Goal: Complete application form

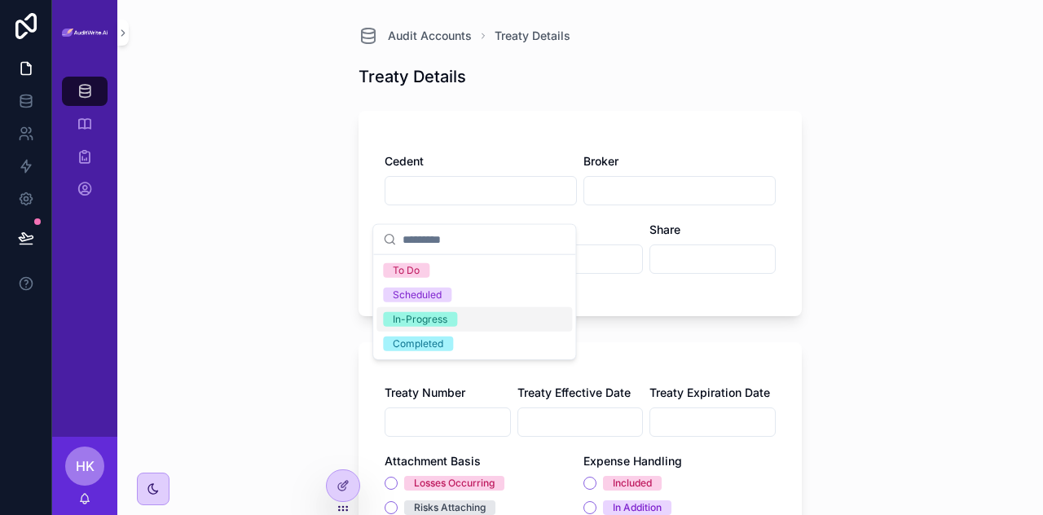
scroll to position [695, 0]
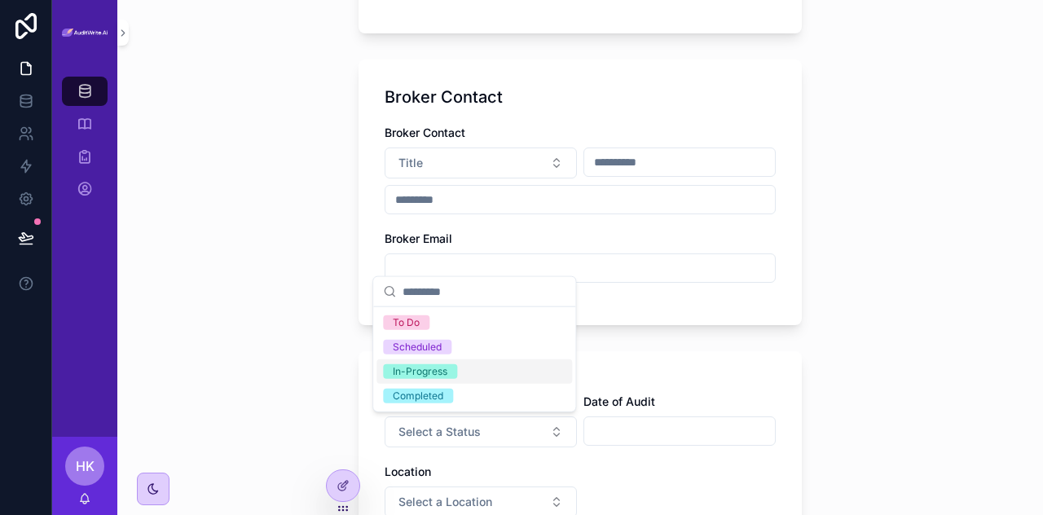
click at [966, 221] on div "Audit Accounts Treaty Details Treaty Details Cedent Broker Limit Retention Shar…" at bounding box center [580, 257] width 926 height 515
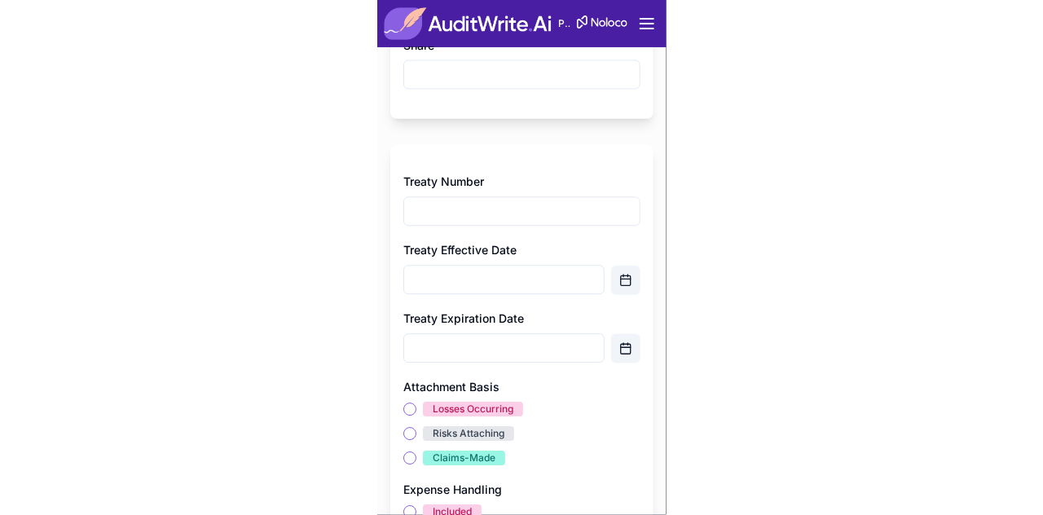
scroll to position [498, 0]
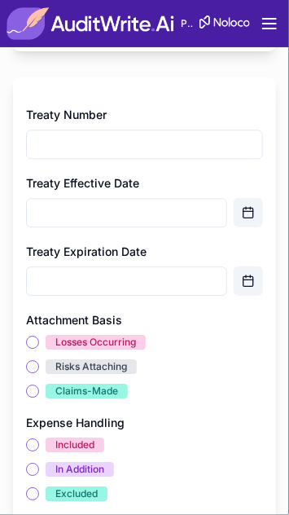
click at [125, 342] on div "Losses Occurring" at bounding box center [95, 342] width 81 height 15
click at [39, 342] on button "Losses Occurring" at bounding box center [32, 342] width 13 height 13
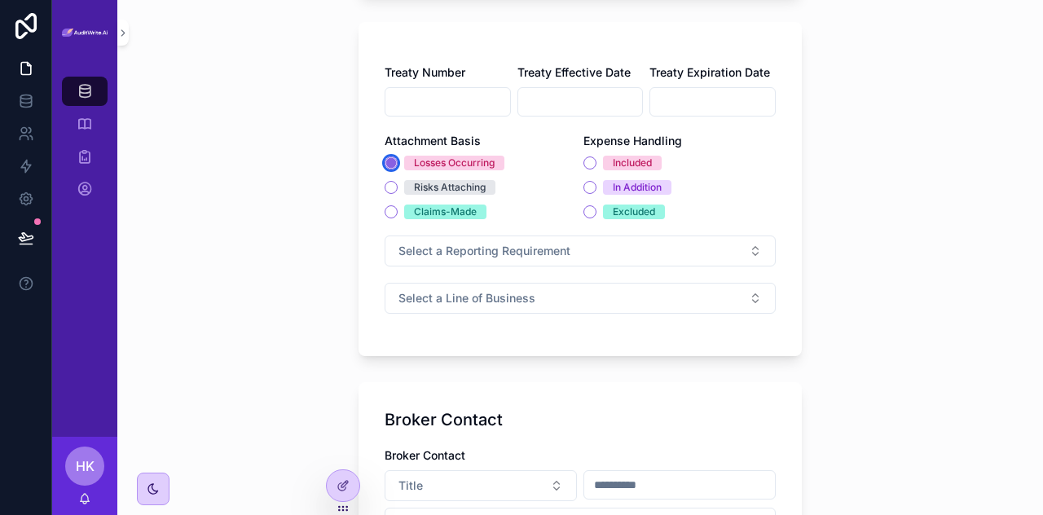
scroll to position [314, 0]
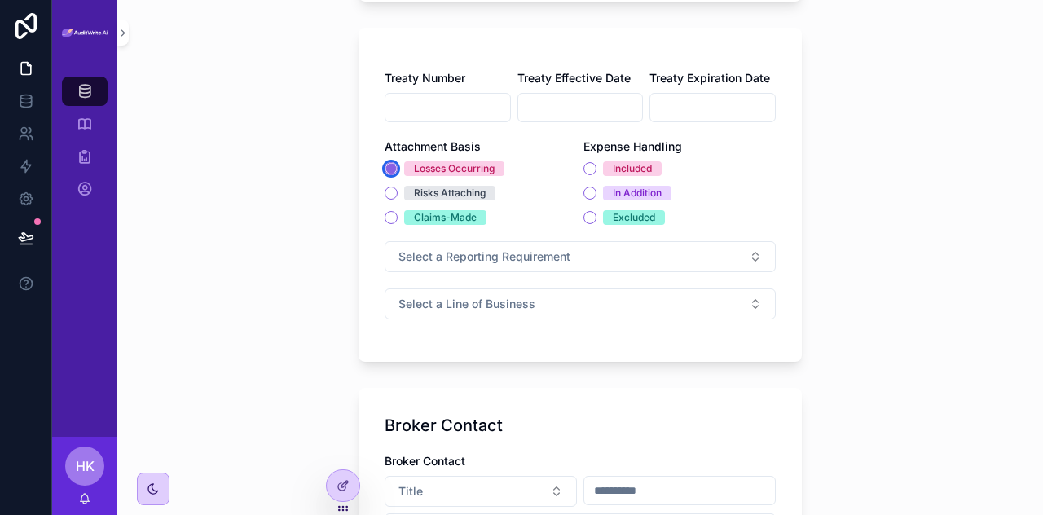
type button "LOSSES_OCCURRING"
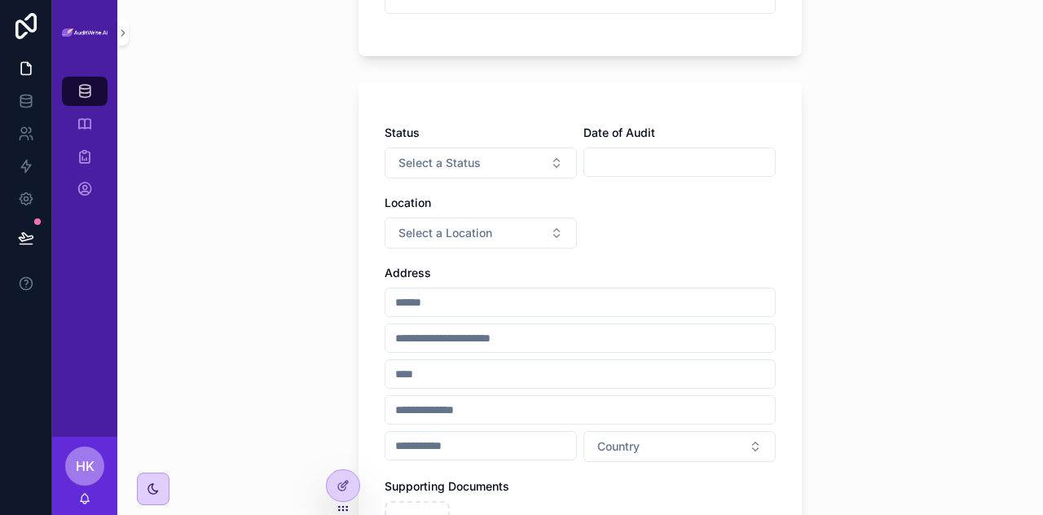
scroll to position [892, 0]
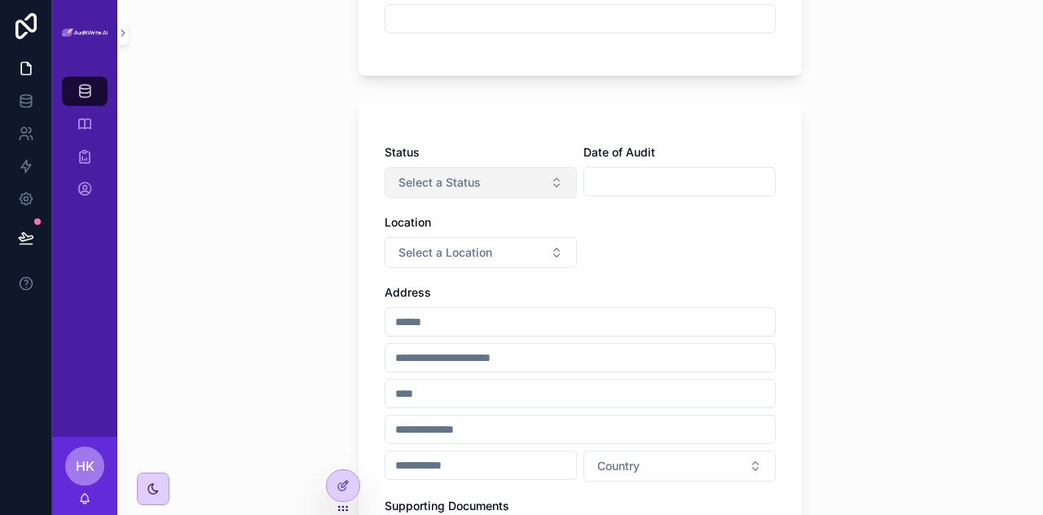
click at [534, 186] on button "Select a Status" at bounding box center [481, 182] width 192 height 31
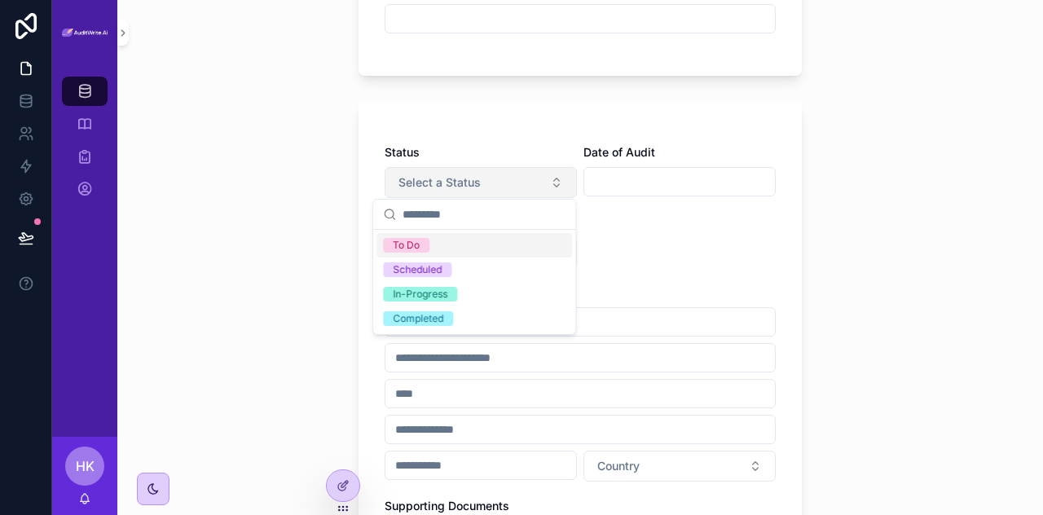
scroll to position [853, 0]
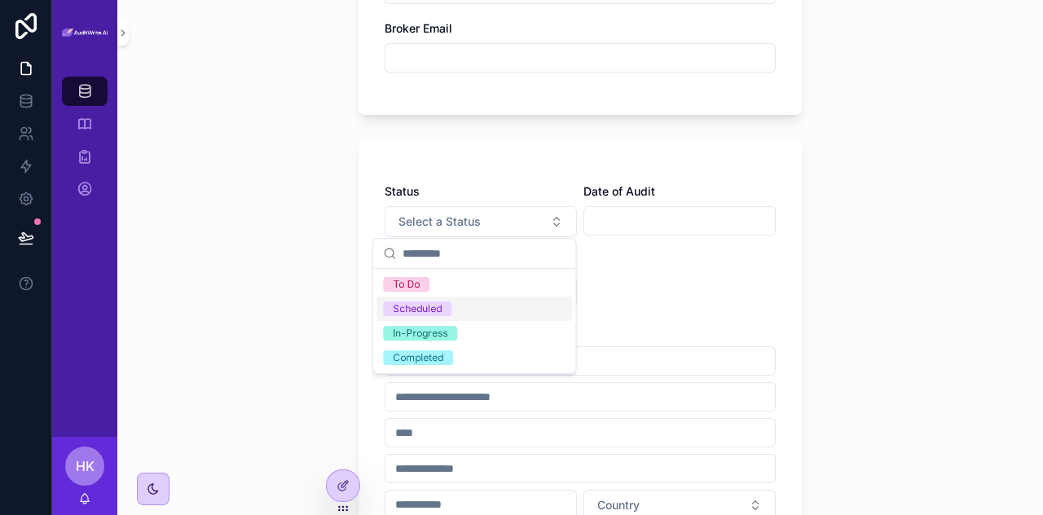
click at [335, 264] on div "Audit Accounts Treaty Details Treaty Details Cedent Broker Limit Retention Shar…" at bounding box center [580, 257] width 926 height 515
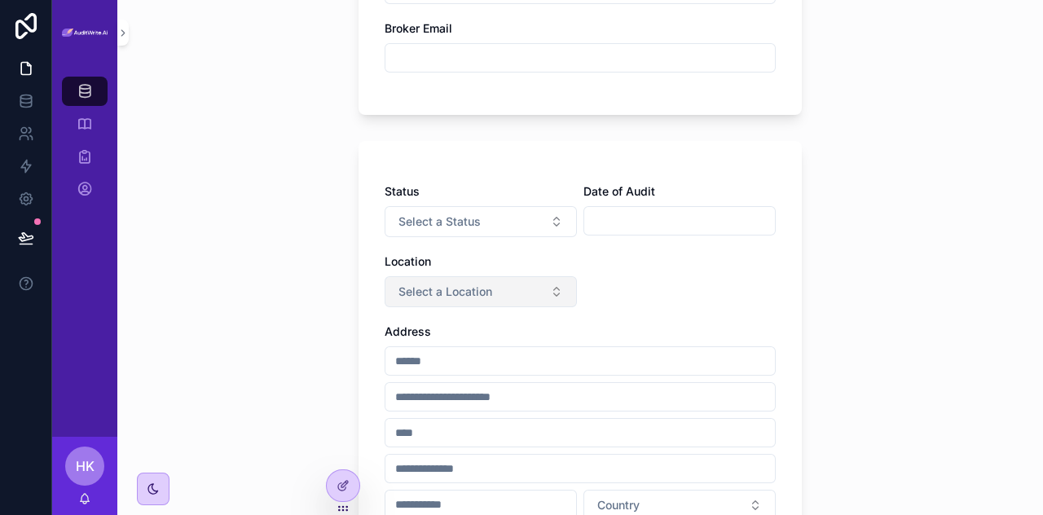
click at [407, 294] on span "Select a Location" at bounding box center [445, 292] width 94 height 16
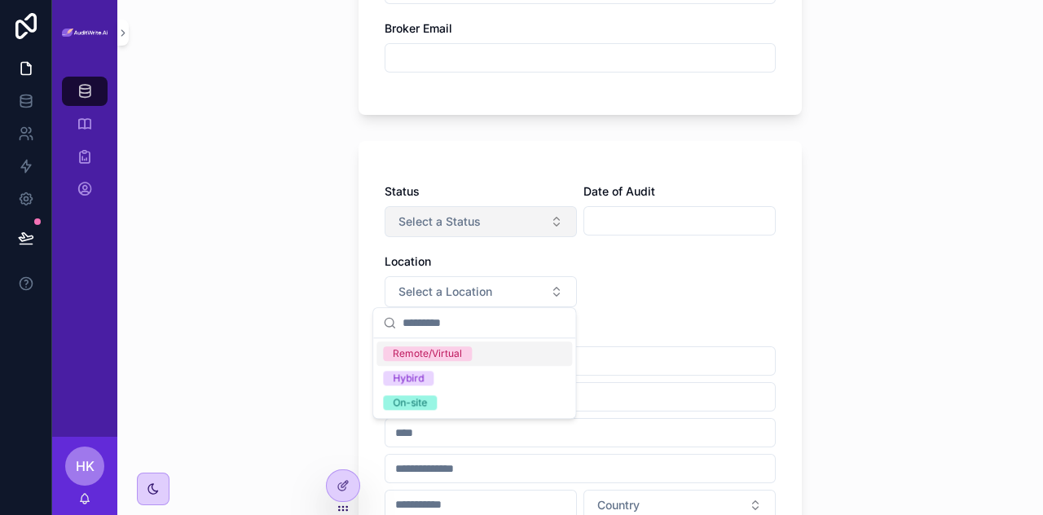
click at [468, 218] on span "Select a Status" at bounding box center [439, 221] width 82 height 16
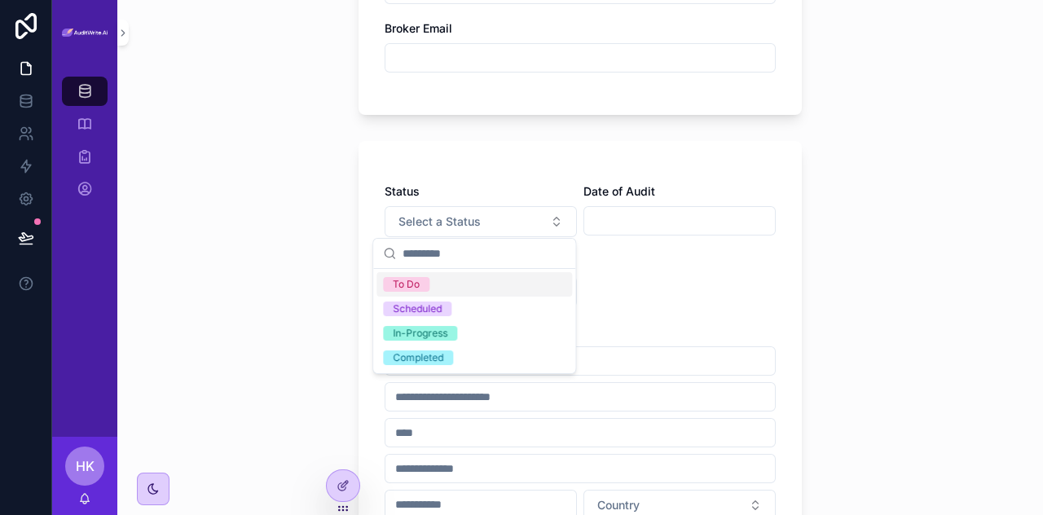
click at [306, 283] on div "Audit Accounts Treaty Details Treaty Details Cedent Broker Limit Retention Shar…" at bounding box center [580, 257] width 926 height 515
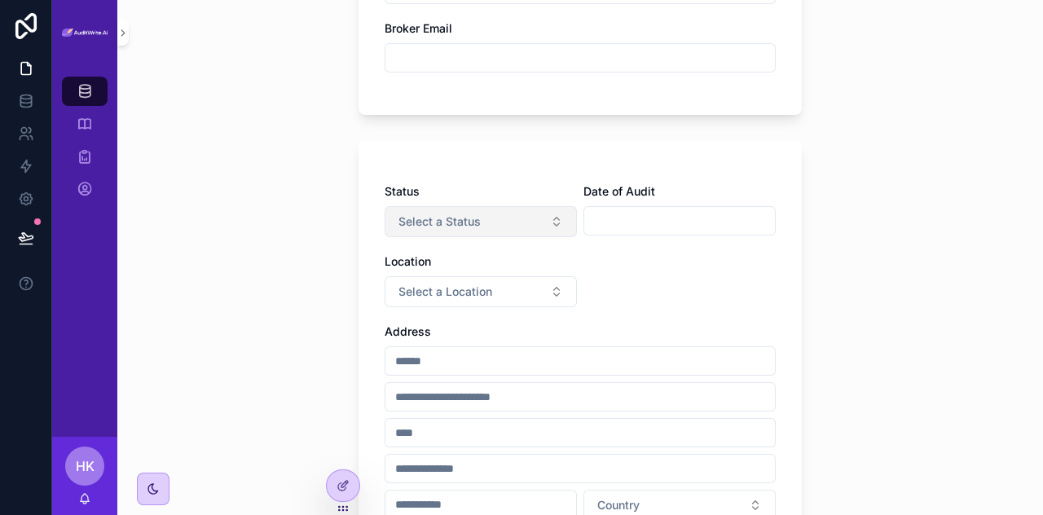
click at [398, 227] on span "Select a Status" at bounding box center [439, 221] width 82 height 16
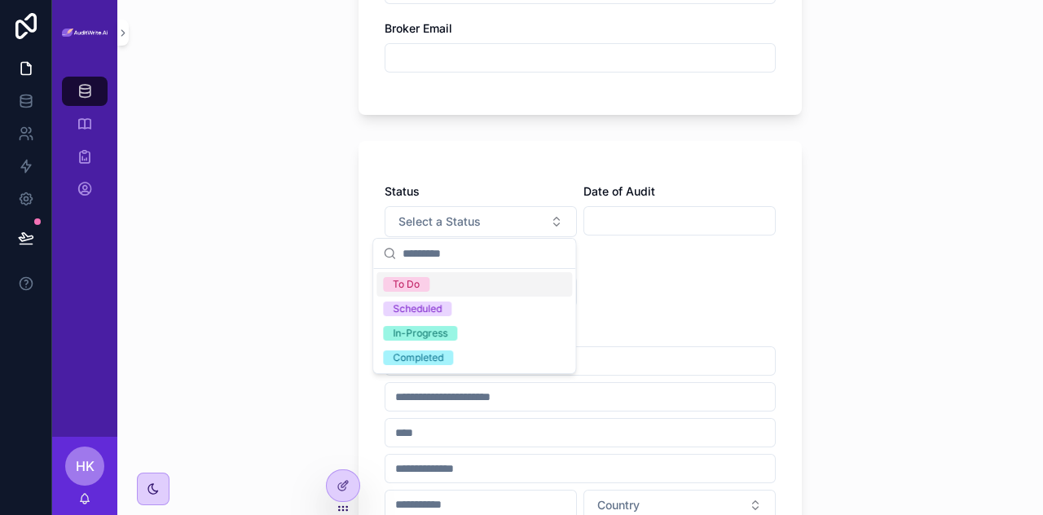
click at [711, 323] on div "Address" at bounding box center [580, 331] width 391 height 16
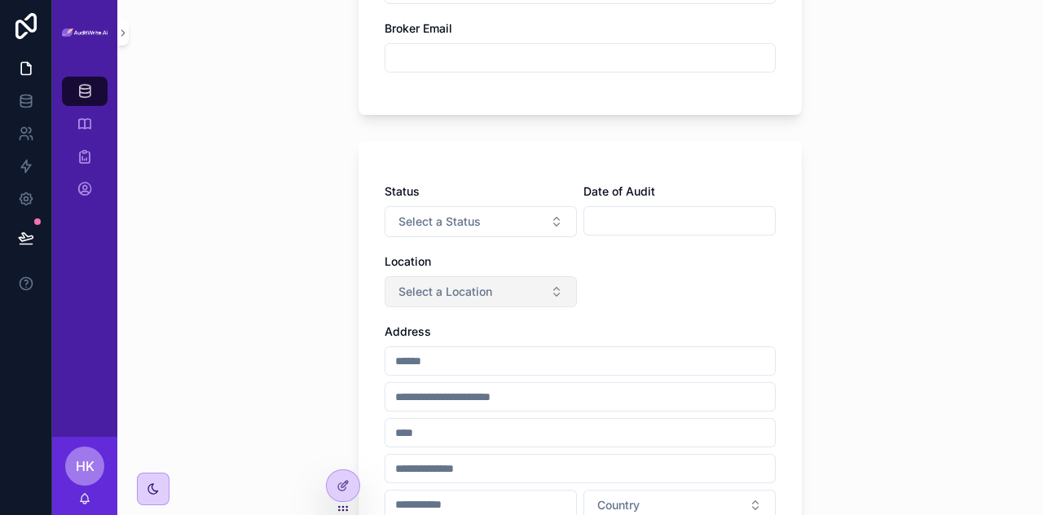
click at [508, 298] on button "Select a Location" at bounding box center [481, 291] width 192 height 31
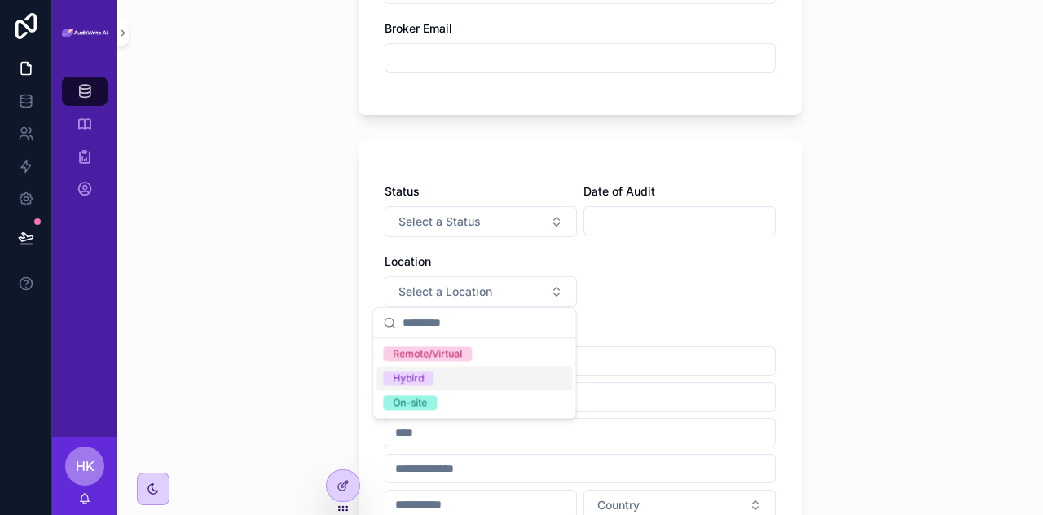
click at [537, 385] on div "Hybird" at bounding box center [474, 378] width 196 height 24
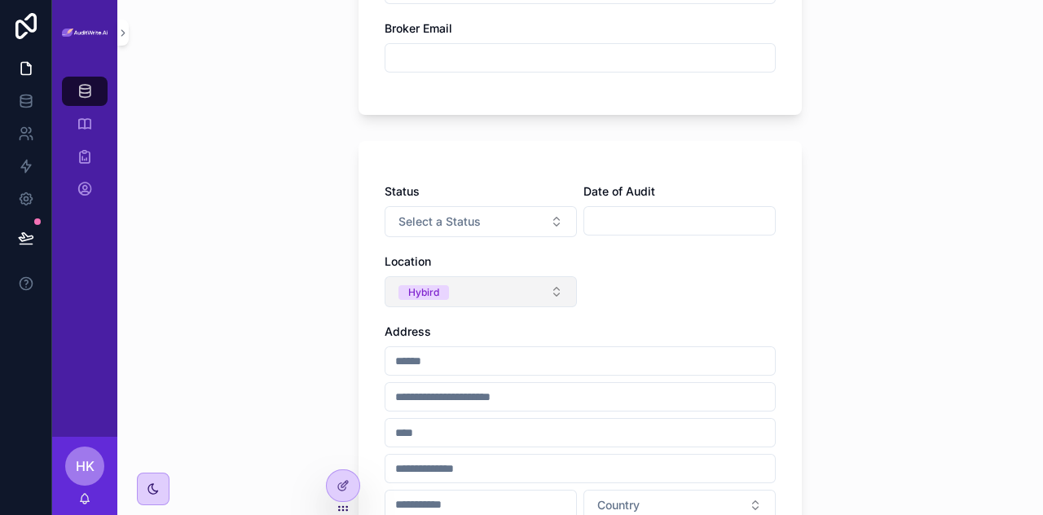
click at [527, 294] on button "Hybird" at bounding box center [481, 291] width 192 height 31
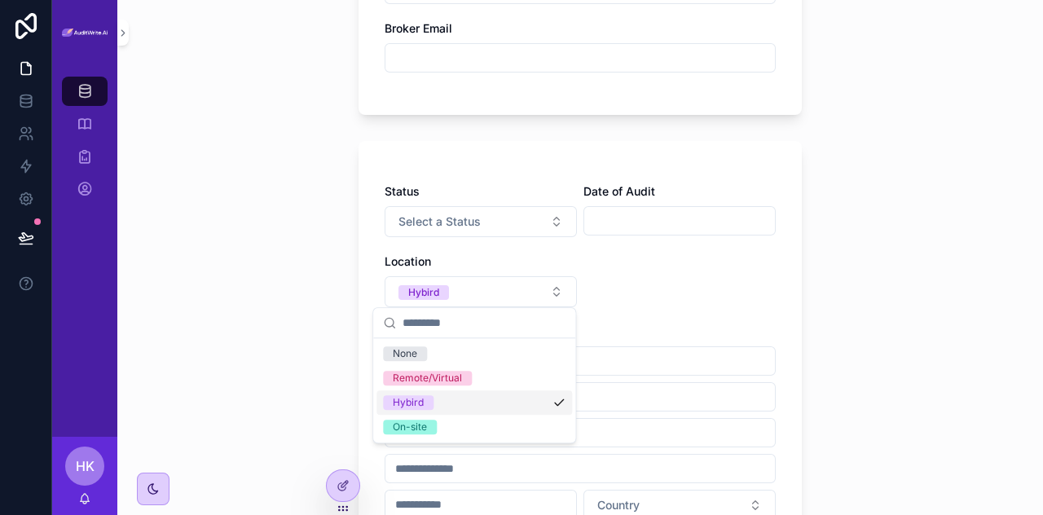
click at [474, 407] on div "Hybird" at bounding box center [474, 402] width 196 height 24
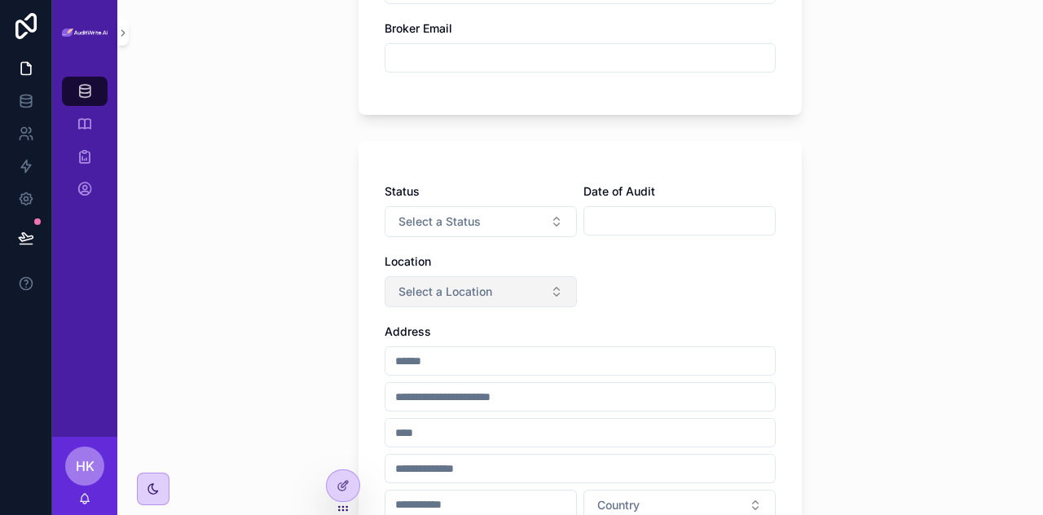
click at [517, 276] on button "Select a Location" at bounding box center [481, 291] width 192 height 31
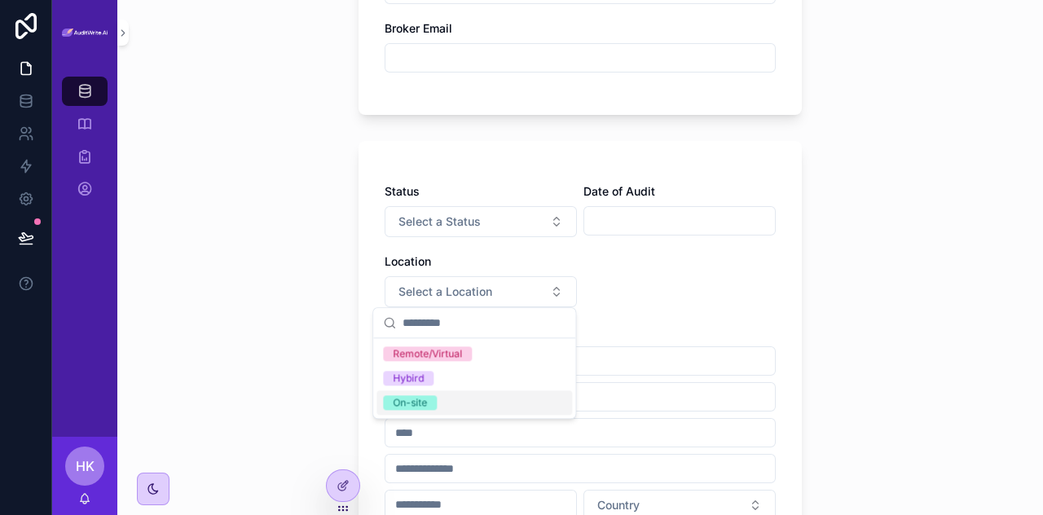
click at [457, 402] on div "On-site" at bounding box center [474, 402] width 196 height 24
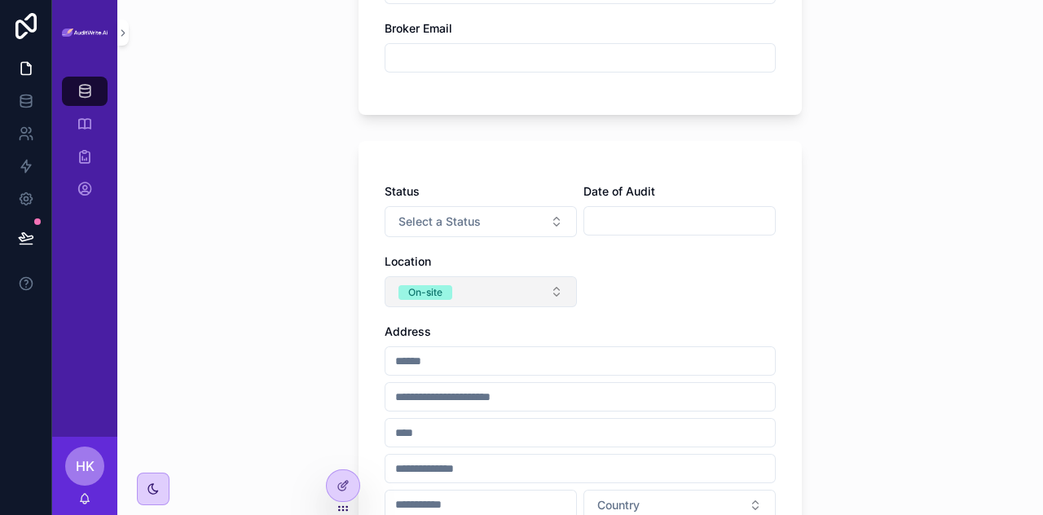
click at [493, 288] on button "On-site" at bounding box center [481, 291] width 192 height 31
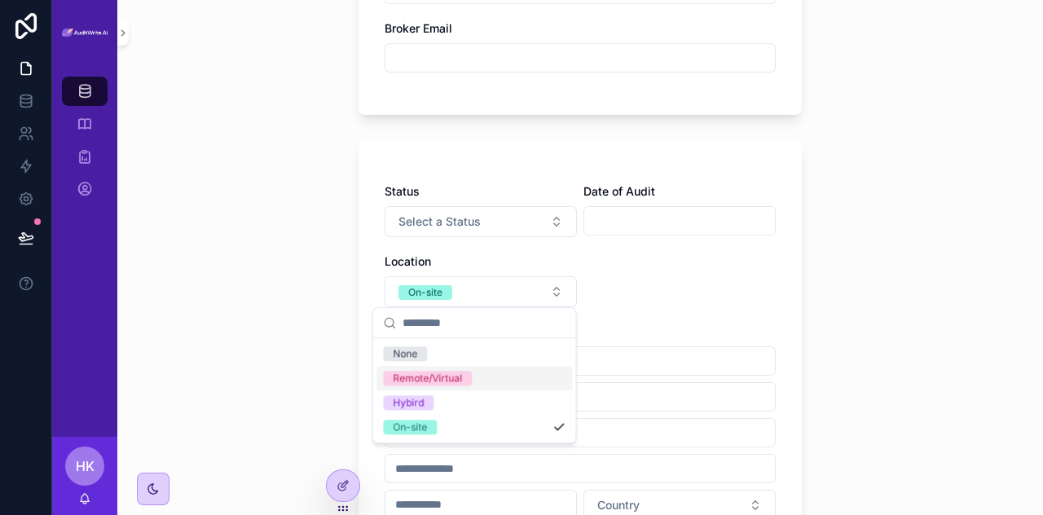
click at [448, 378] on div "Remote/Virtual" at bounding box center [427, 378] width 69 height 15
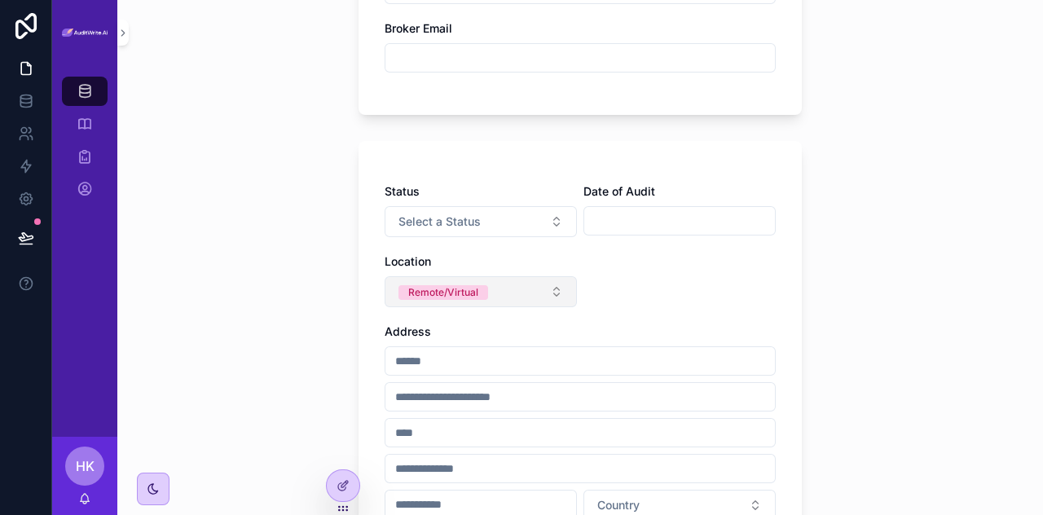
click at [516, 298] on button "Remote/Virtual" at bounding box center [481, 291] width 192 height 31
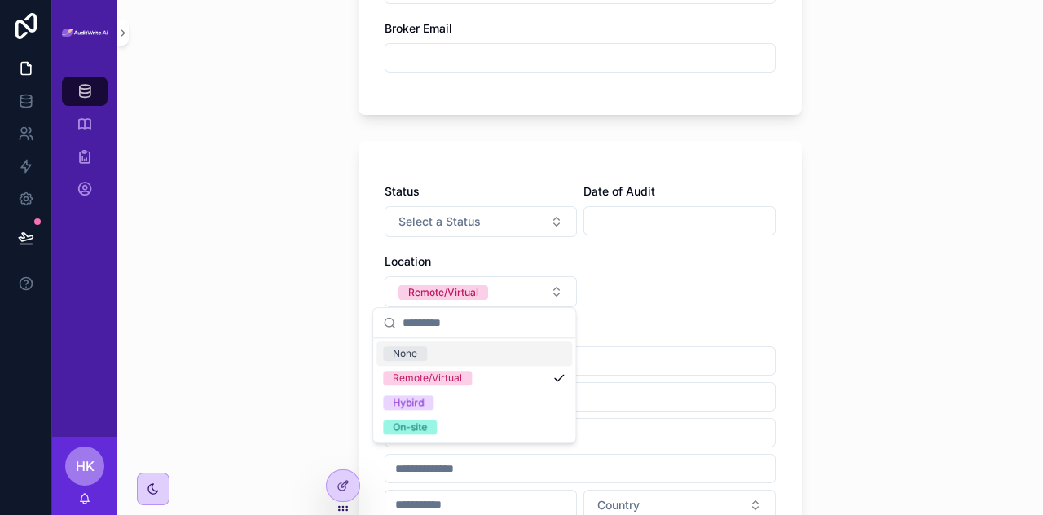
click at [473, 354] on div "None" at bounding box center [474, 353] width 196 height 24
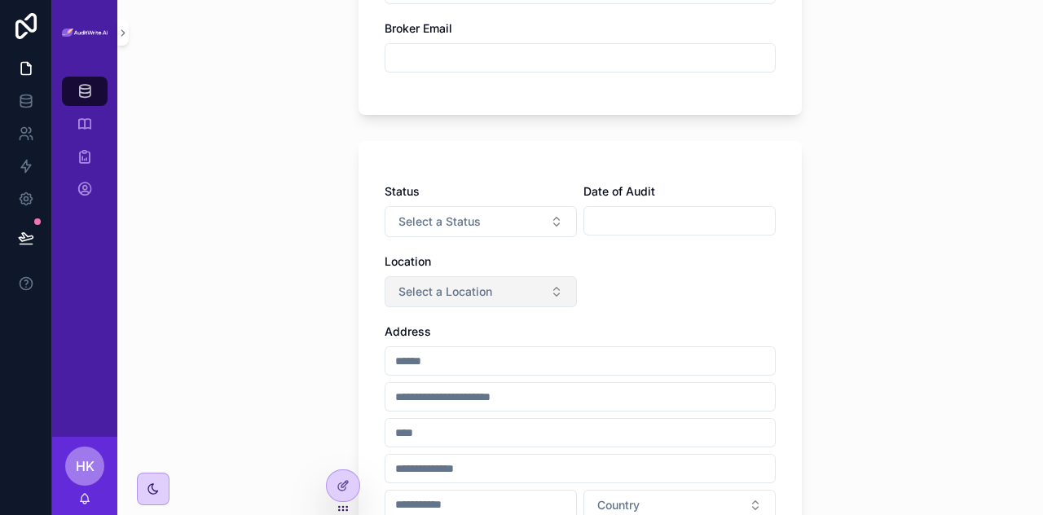
click at [501, 291] on button "Select a Location" at bounding box center [481, 291] width 192 height 31
type input "*"
click at [604, 273] on div "Status Select a Status Date of Audit Location Select a Location Address Country…" at bounding box center [580, 412] width 391 height 458
click at [507, 293] on button "Select a Location" at bounding box center [481, 291] width 192 height 31
click at [623, 267] on div "Status Select a Status Date of Audit Location Select a Location Address Country…" at bounding box center [580, 412] width 391 height 458
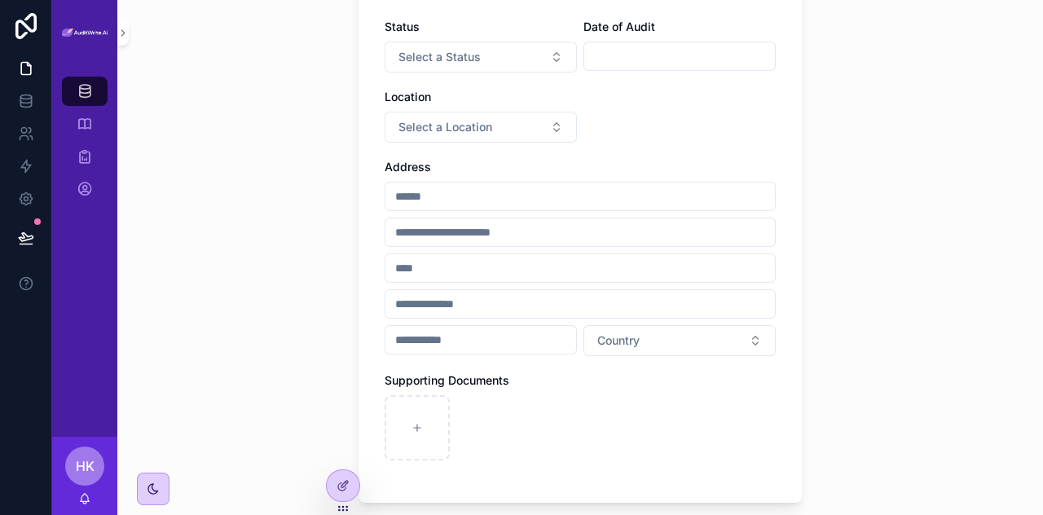
scroll to position [1022, 0]
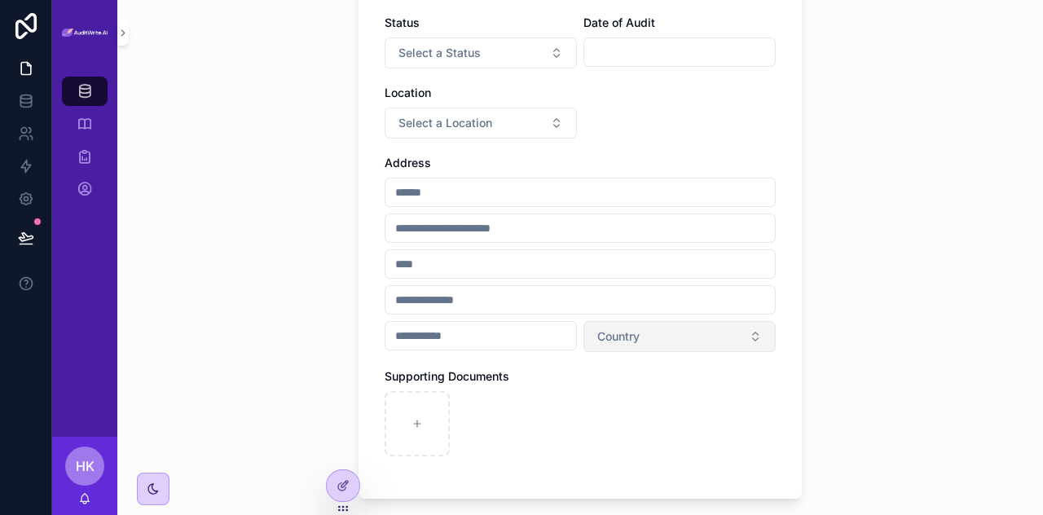
click at [623, 341] on span "Country" at bounding box center [618, 336] width 42 height 16
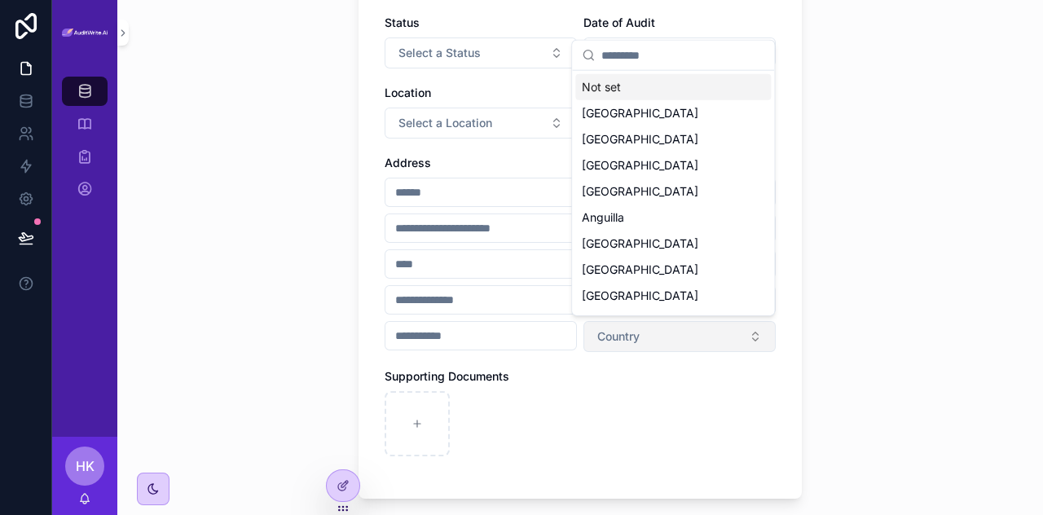
click at [623, 341] on span "Country" at bounding box center [618, 336] width 42 height 16
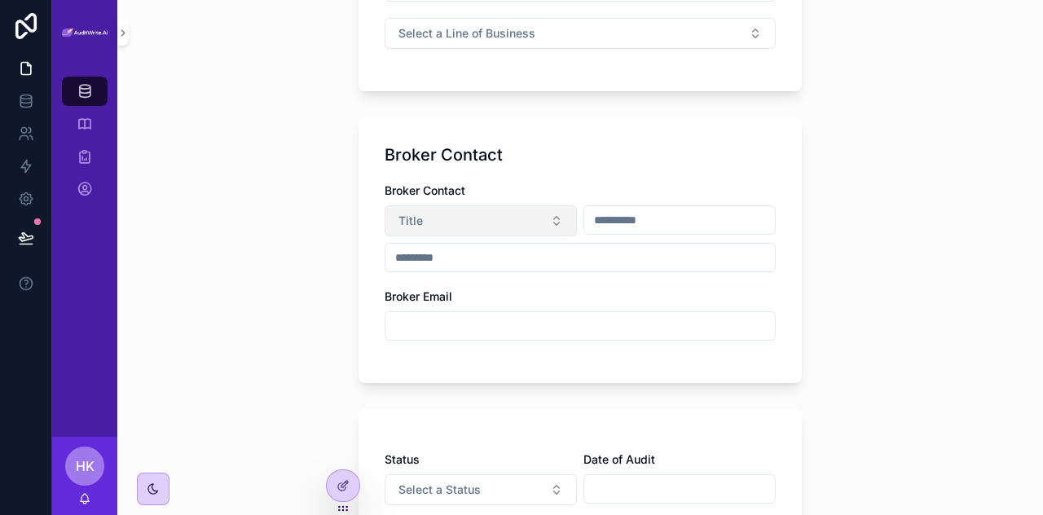
scroll to position [584, 0]
click at [547, 217] on button "Title" at bounding box center [481, 221] width 192 height 31
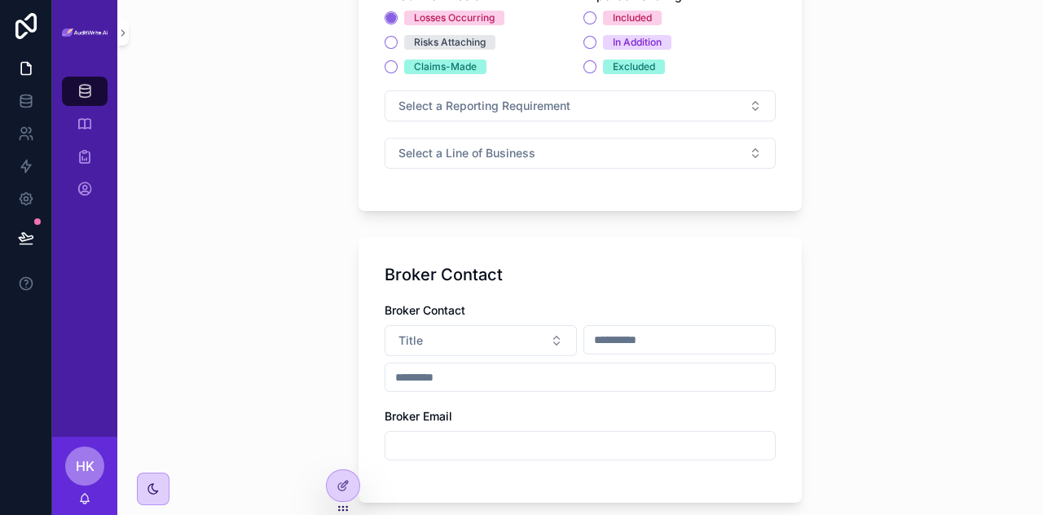
scroll to position [460, 0]
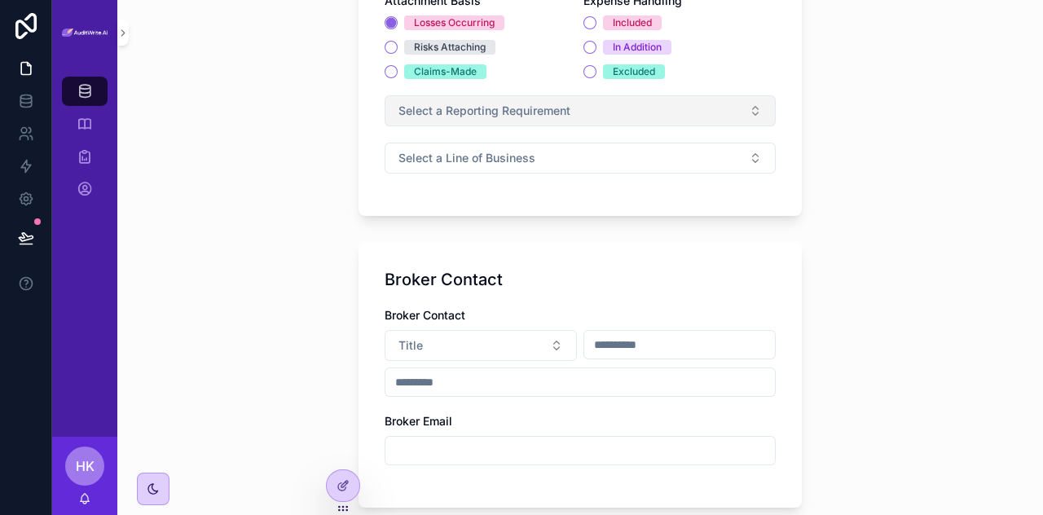
click at [605, 114] on button "Select a Reporting Requirement" at bounding box center [580, 110] width 391 height 31
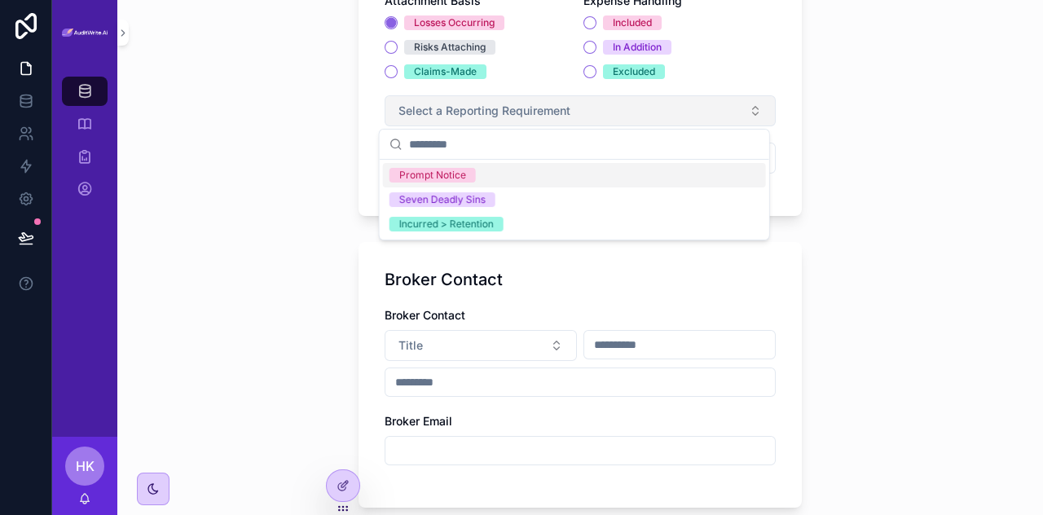
click at [605, 114] on button "Select a Reporting Requirement" at bounding box center [580, 110] width 391 height 31
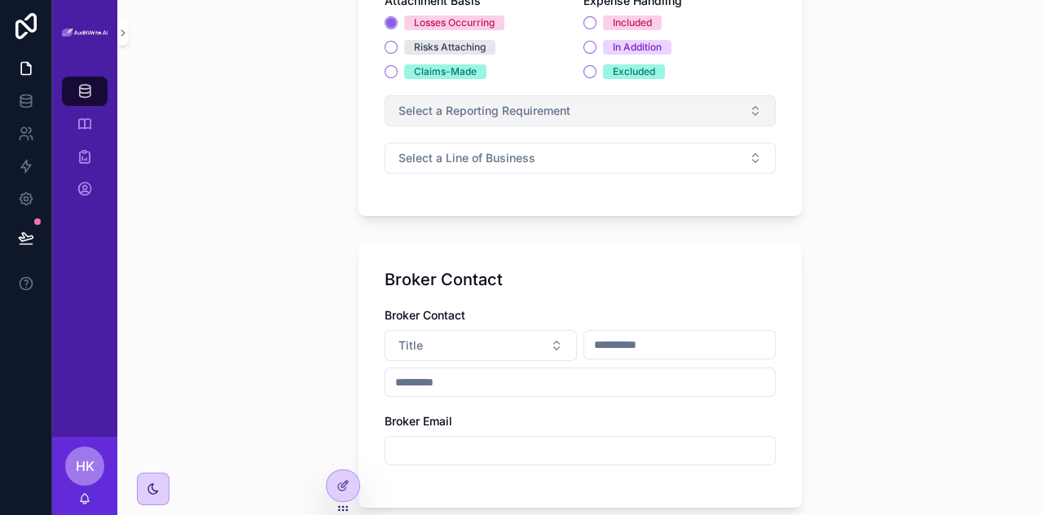
click at [610, 109] on button "Select a Reporting Requirement" at bounding box center [580, 110] width 391 height 31
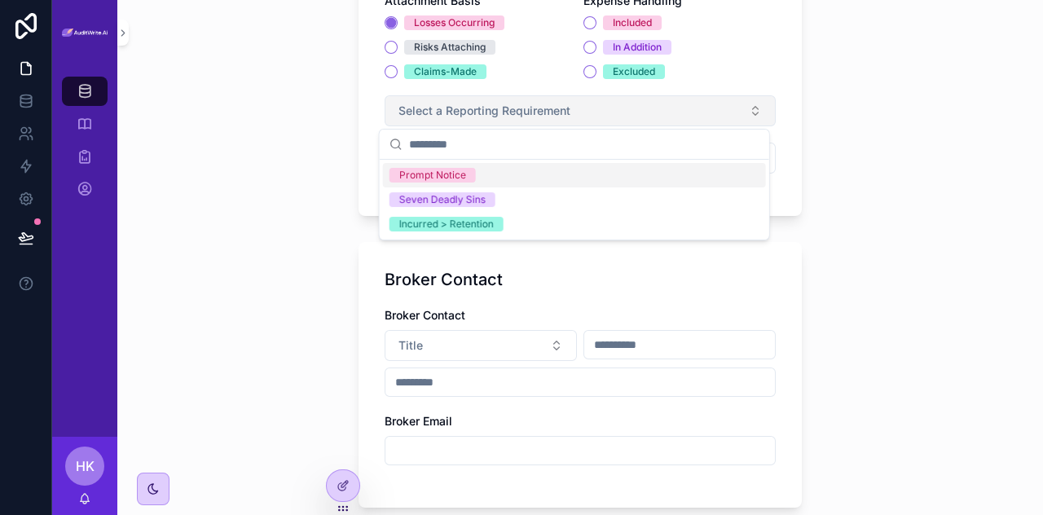
click at [610, 109] on button "Select a Reporting Requirement" at bounding box center [580, 110] width 391 height 31
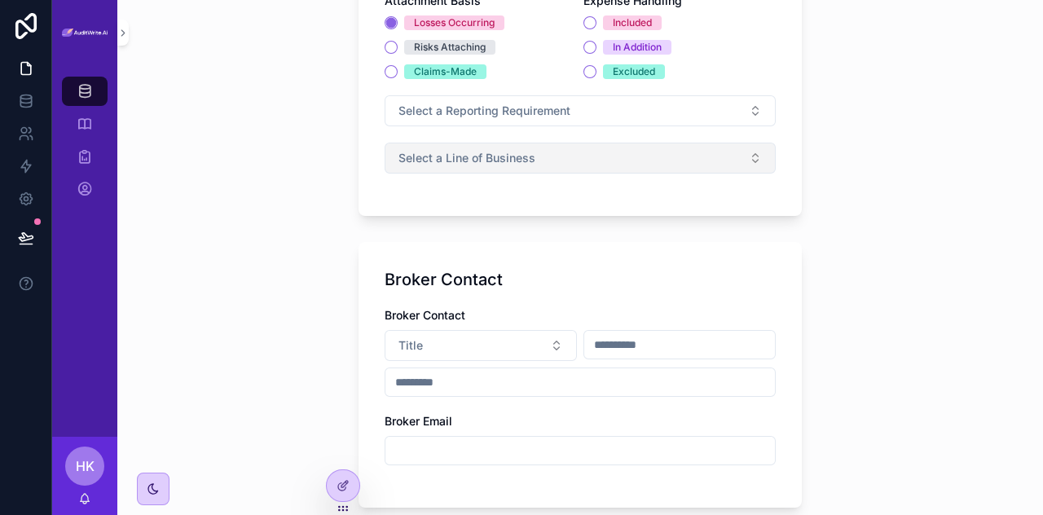
click at [592, 153] on button "Select a Line of Business" at bounding box center [580, 158] width 391 height 31
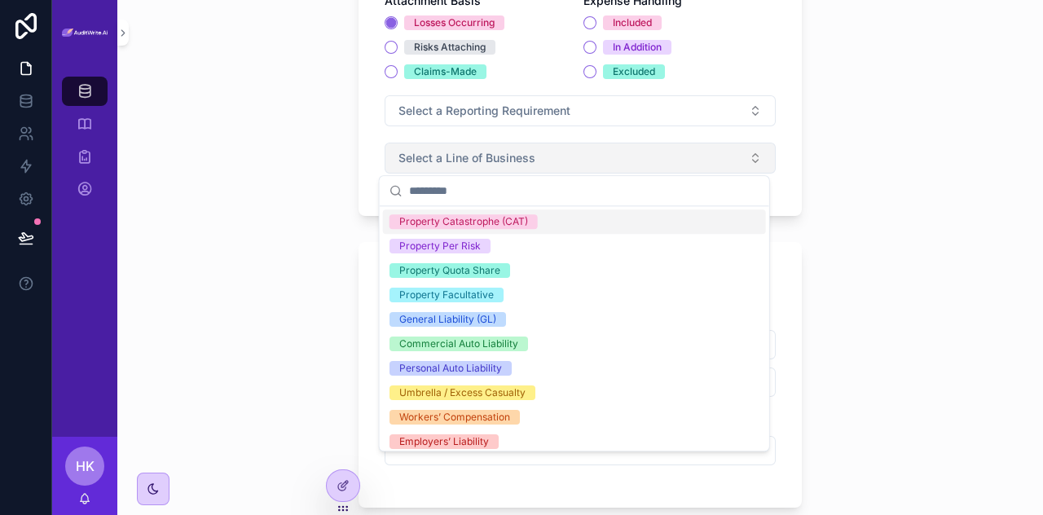
click at [592, 153] on button "Select a Line of Business" at bounding box center [580, 158] width 391 height 31
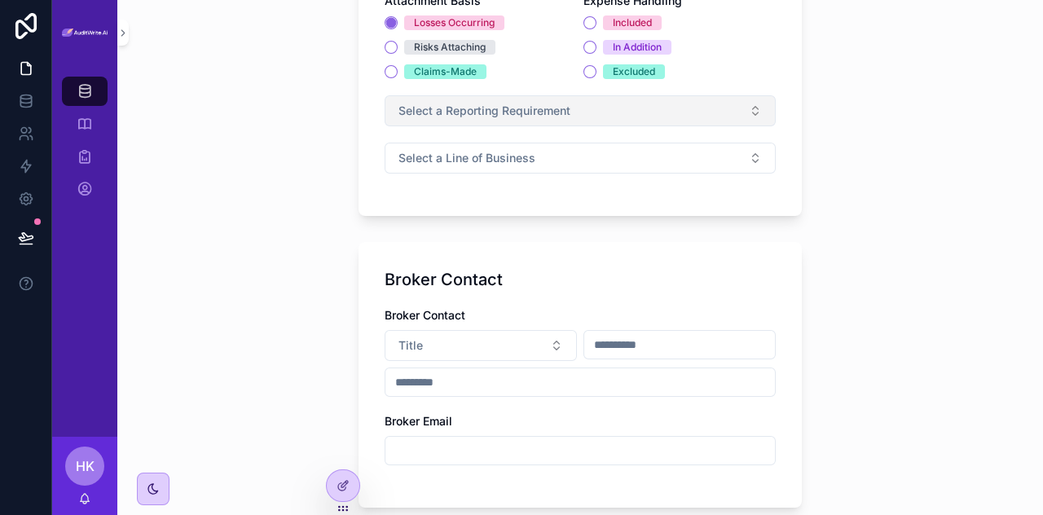
click at [605, 110] on button "Select a Reporting Requirement" at bounding box center [580, 110] width 391 height 31
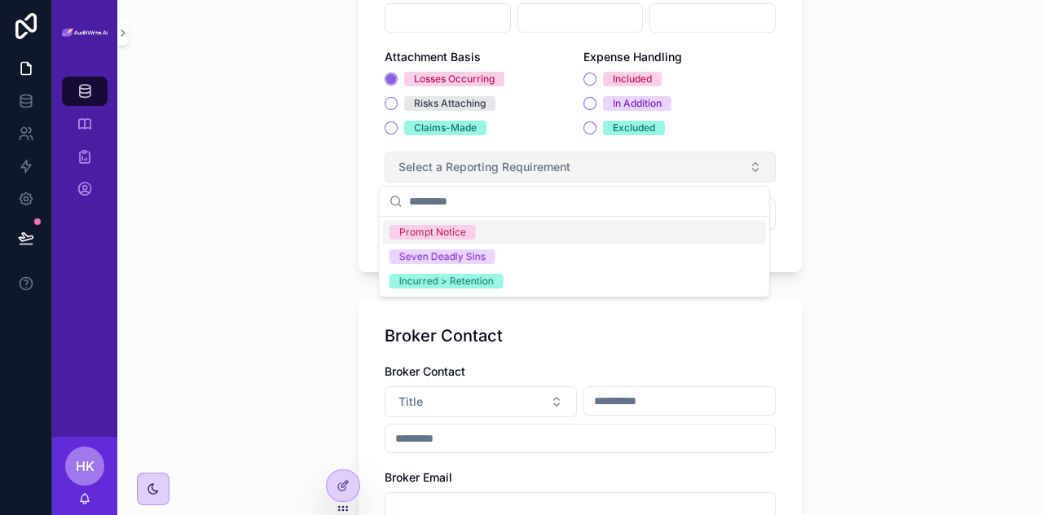
scroll to position [403, 0]
click at [832, 186] on div "Audit Accounts Treaty Details Treaty Details Cedent Broker Limit Retention Shar…" at bounding box center [580, 257] width 926 height 515
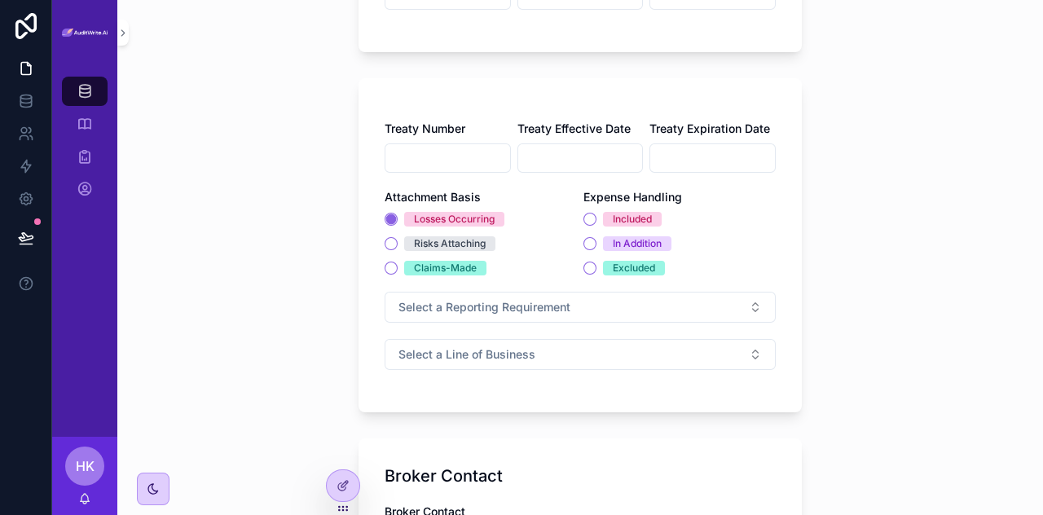
scroll to position [266, 0]
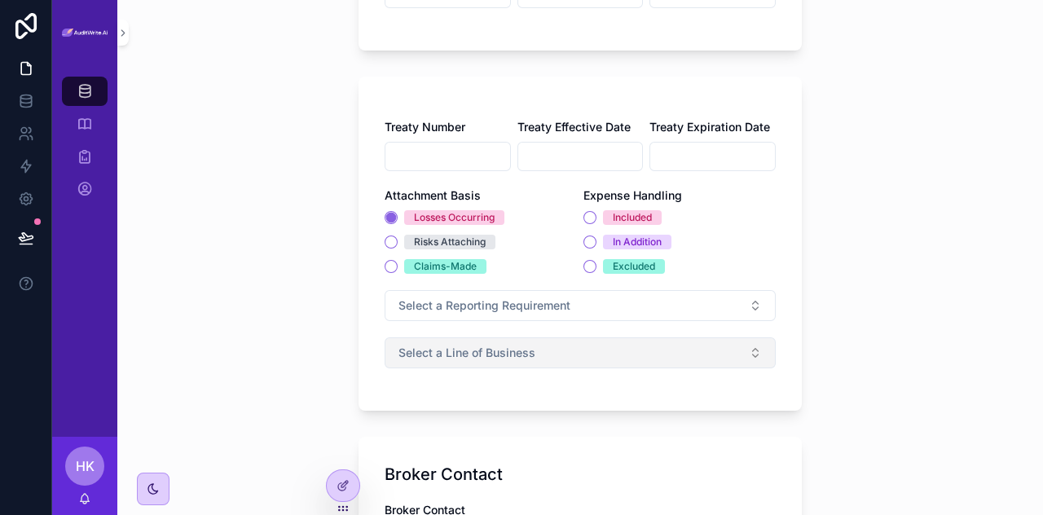
click at [748, 340] on button "Select a Line of Business" at bounding box center [580, 352] width 391 height 31
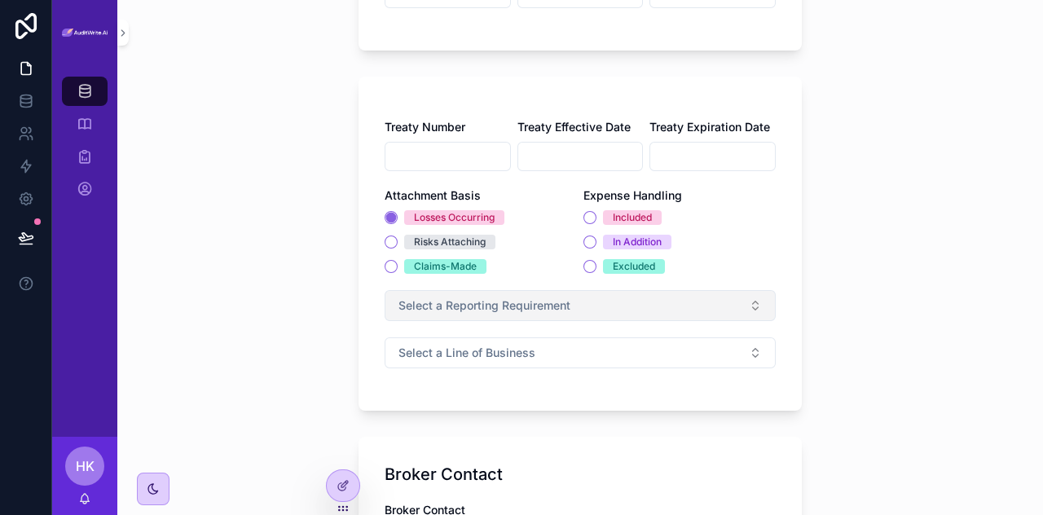
click at [736, 297] on button "Select a Reporting Requirement" at bounding box center [580, 305] width 391 height 31
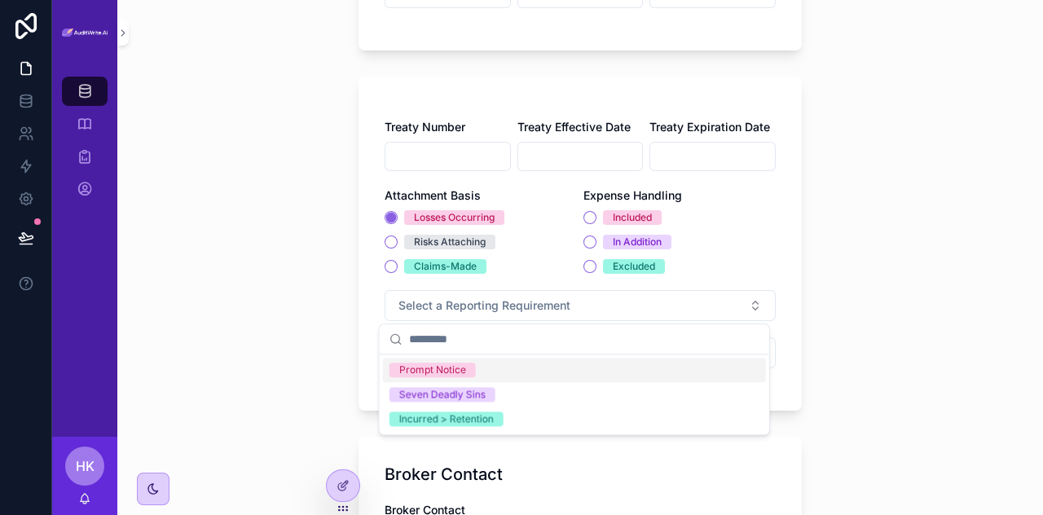
click at [695, 328] on input "scrollable content" at bounding box center [584, 338] width 350 height 29
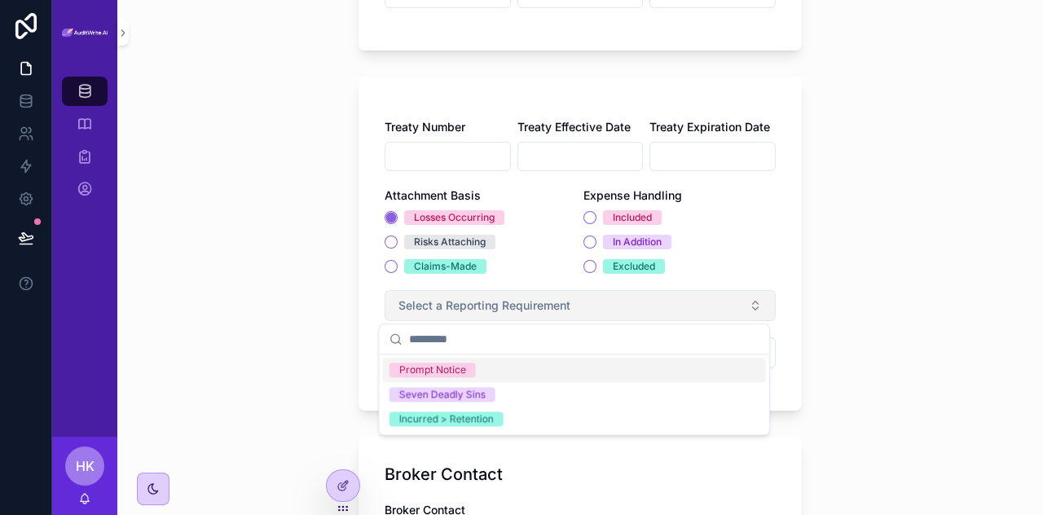
click at [711, 308] on button "Select a Reporting Requirement" at bounding box center [580, 305] width 391 height 31
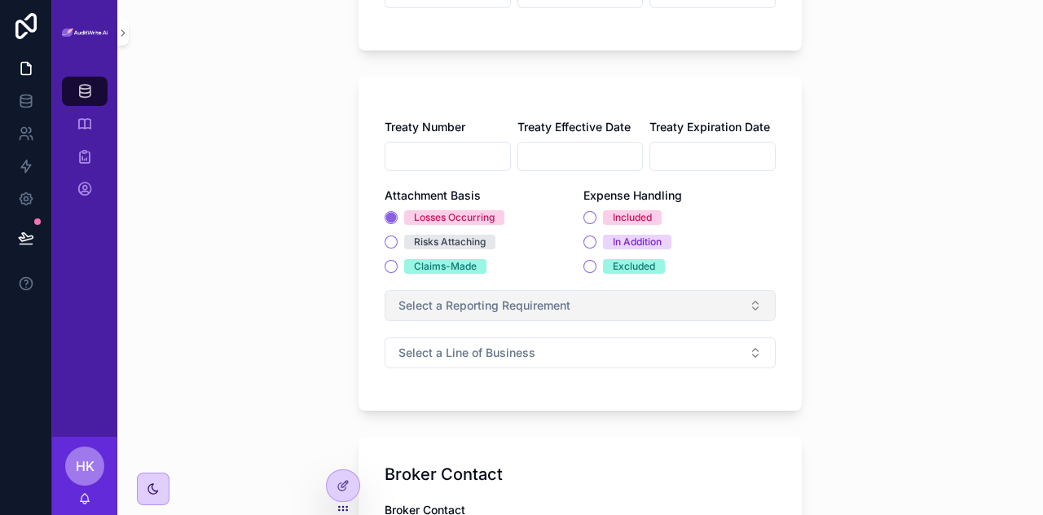
click at [711, 308] on button "Select a Reporting Requirement" at bounding box center [580, 305] width 391 height 31
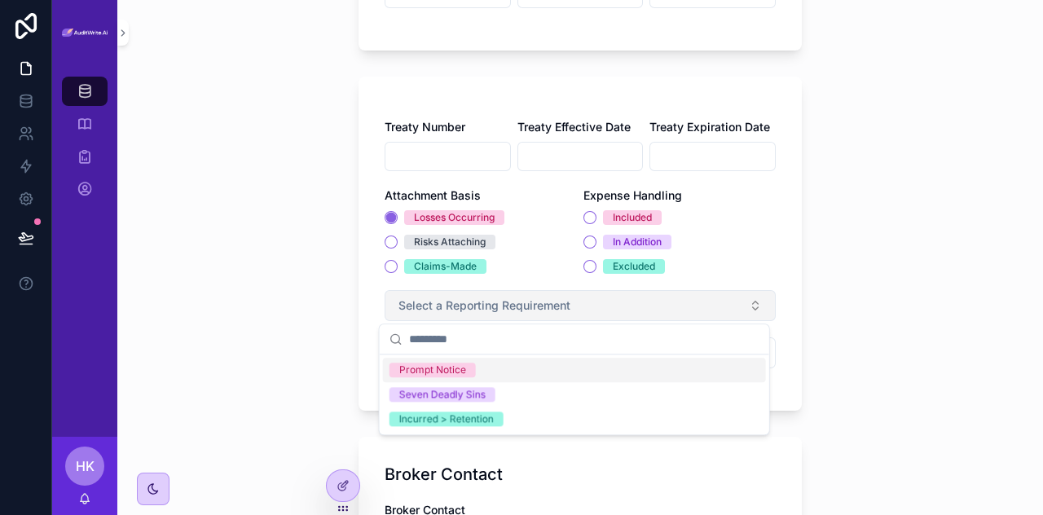
click at [711, 308] on button "Select a Reporting Requirement" at bounding box center [580, 305] width 391 height 31
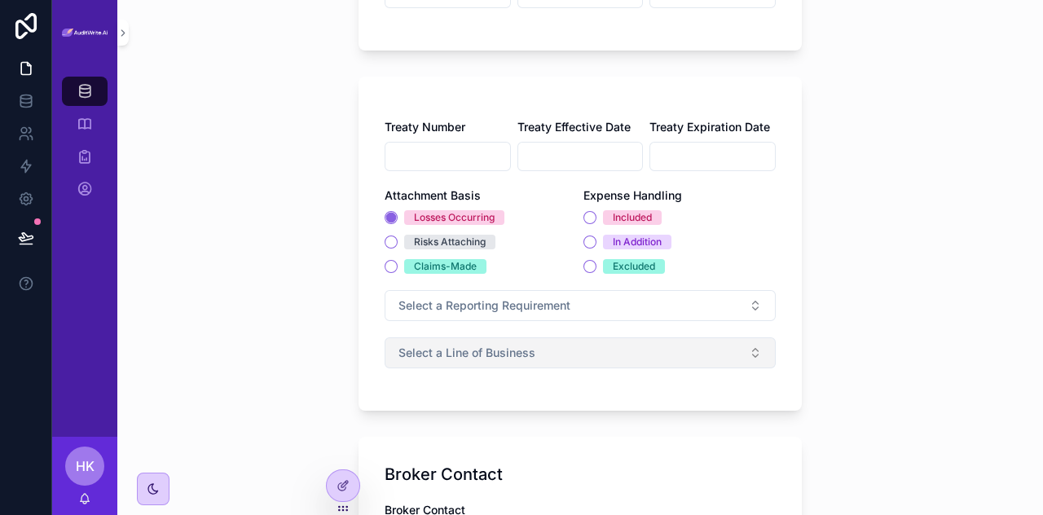
click at [706, 350] on button "Select a Line of Business" at bounding box center [580, 352] width 391 height 31
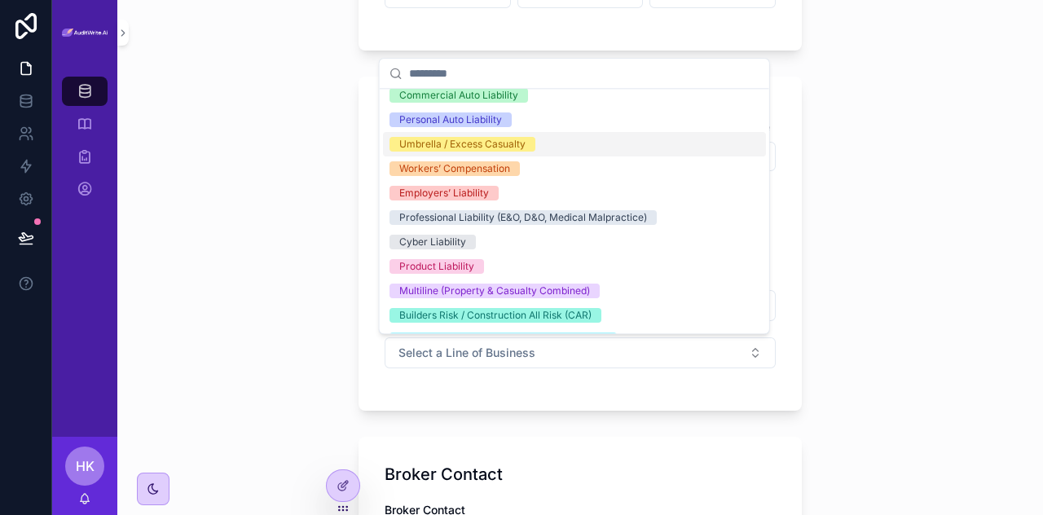
scroll to position [0, 0]
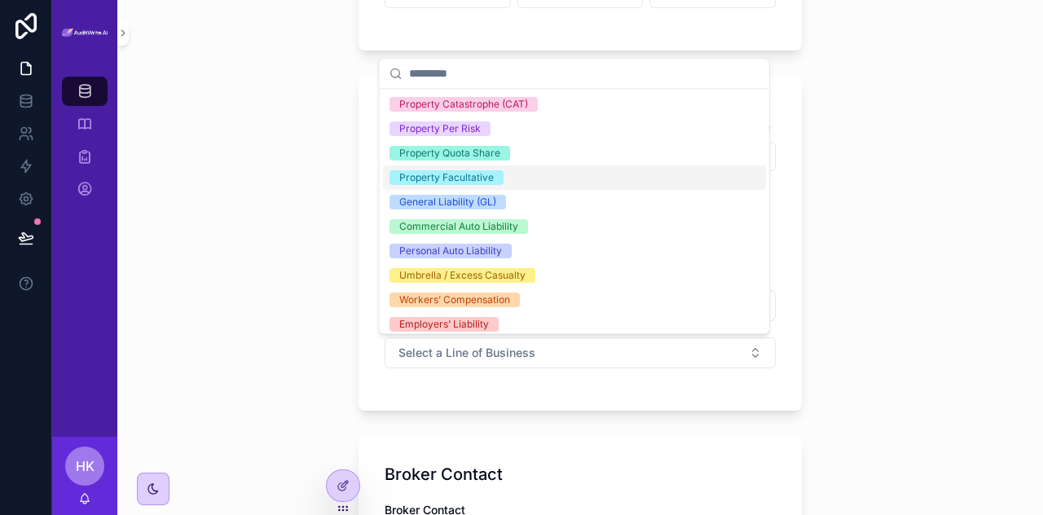
drag, startPoint x: 486, startPoint y: 178, endPoint x: 429, endPoint y: 174, distance: 57.1
click at [429, 174] on div "Property Facultative" at bounding box center [446, 177] width 95 height 15
drag, startPoint x: 433, startPoint y: 175, endPoint x: 327, endPoint y: 234, distance: 121.1
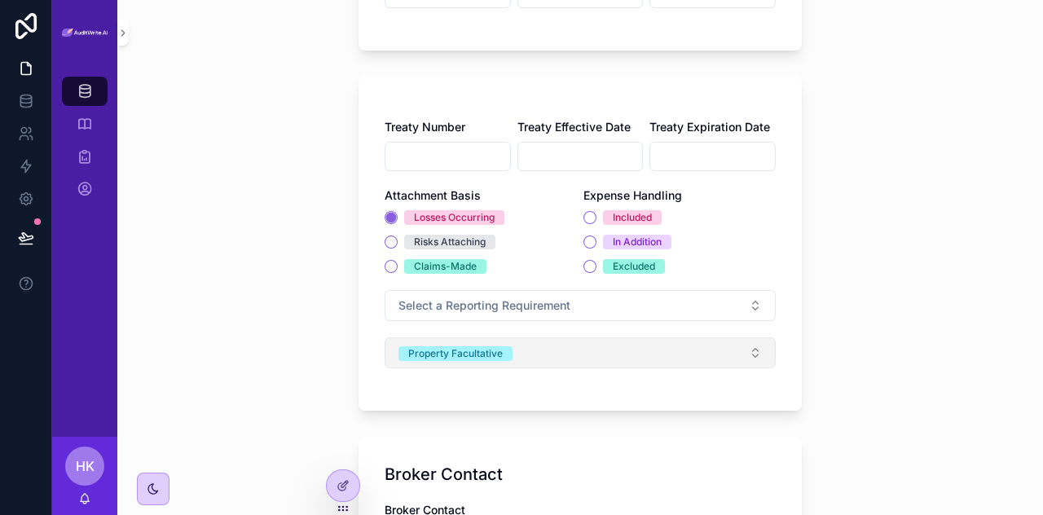
click at [491, 363] on button "Property Facultative" at bounding box center [580, 352] width 391 height 31
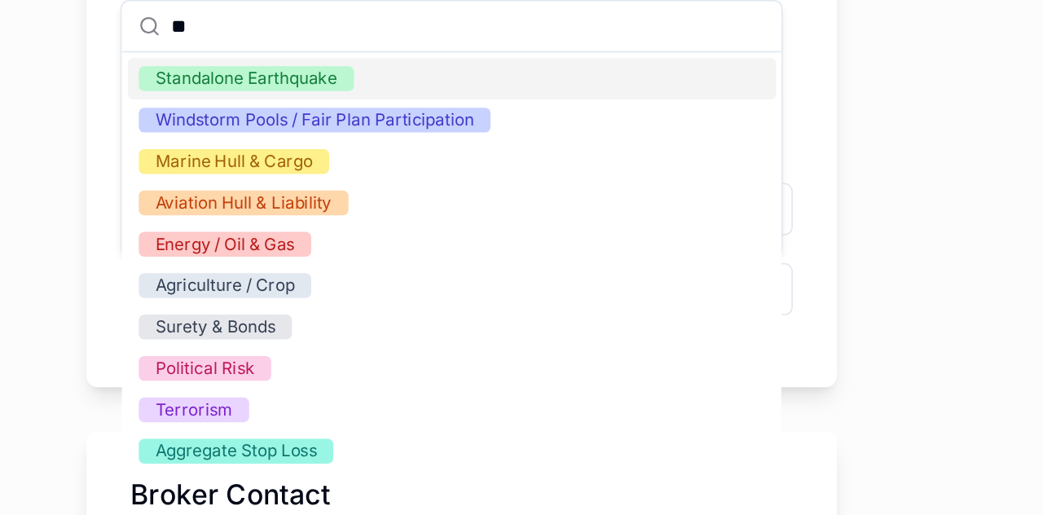
scroll to position [363, 0]
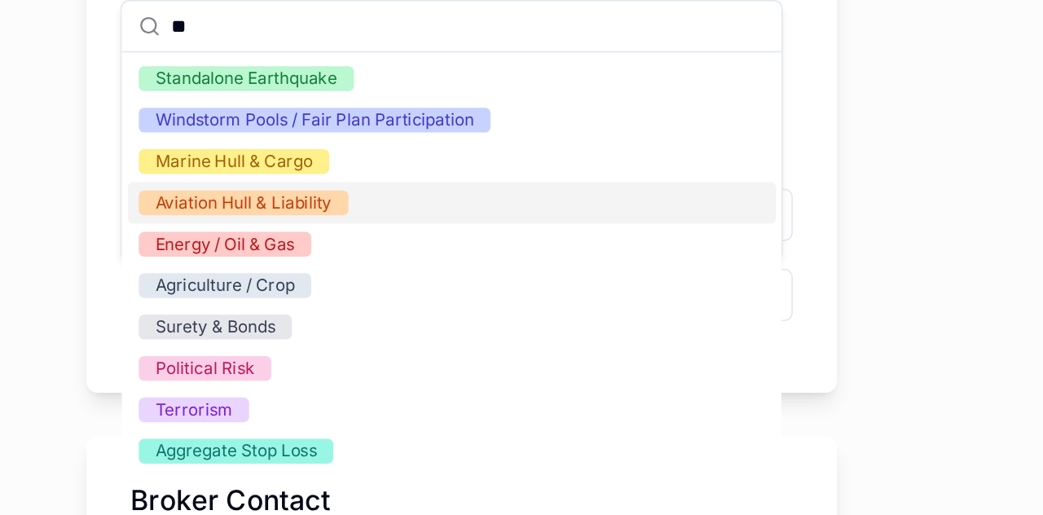
click at [803, 209] on div "Audit Accounts Treaty Details Treaty Details Cedent Broker Limit Retention Shar…" at bounding box center [579, 477] width 469 height 1680
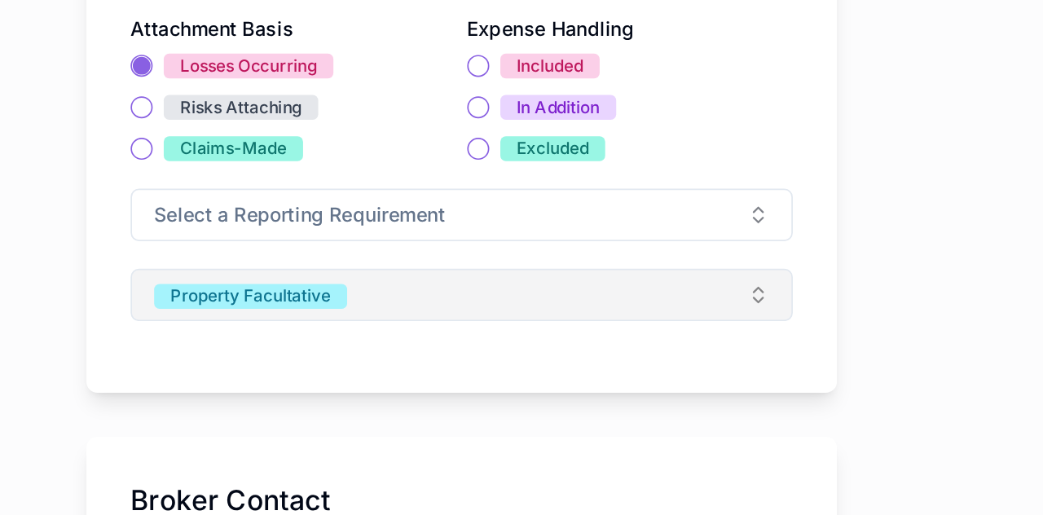
click at [611, 241] on button "Property Facultative" at bounding box center [580, 255] width 391 height 31
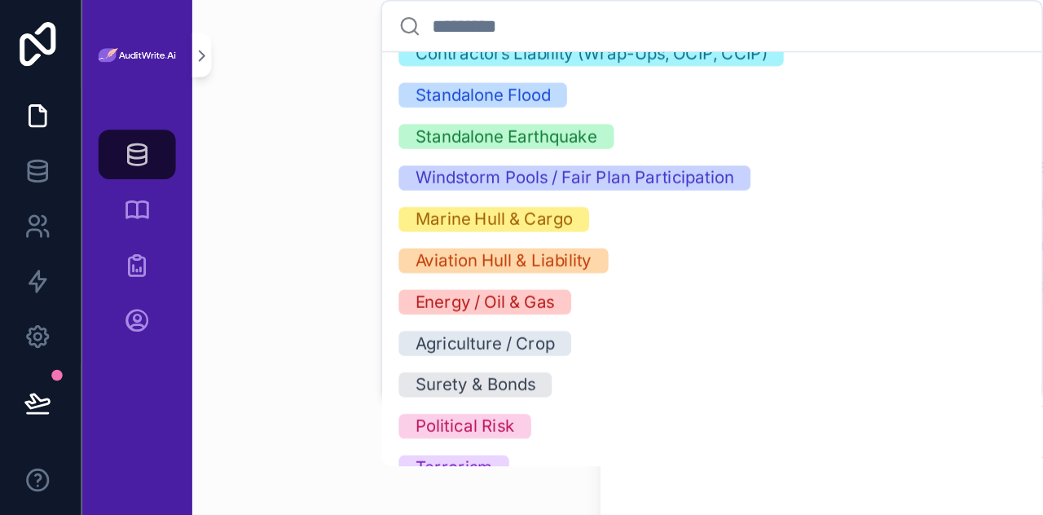
scroll to position [471, 0]
